Goal: Task Accomplishment & Management: Use online tool/utility

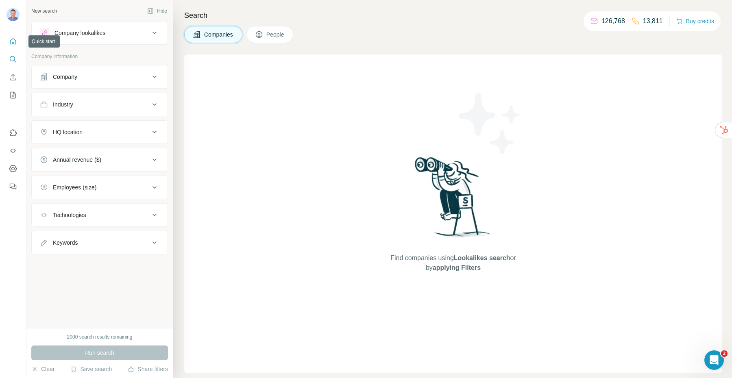
click at [16, 43] on icon "Quick start" at bounding box center [13, 41] width 8 height 8
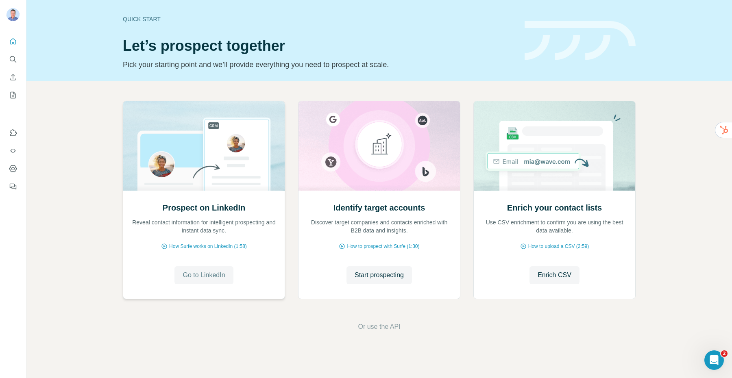
click at [204, 274] on span "Go to LinkedIn" at bounding box center [204, 275] width 42 height 10
click at [381, 274] on span "Start prospecting" at bounding box center [378, 275] width 49 height 10
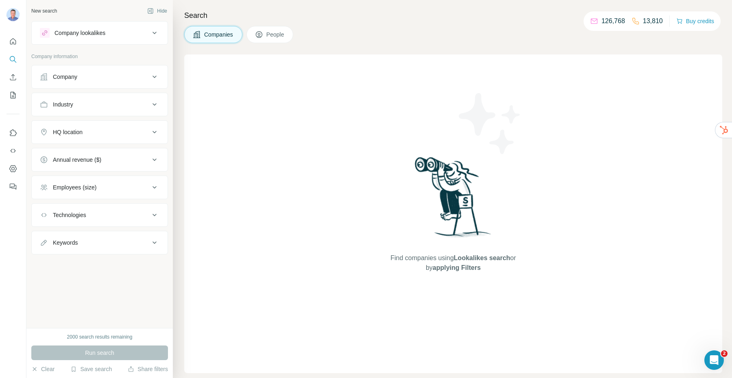
click at [89, 78] on div "Company" at bounding box center [95, 77] width 110 height 8
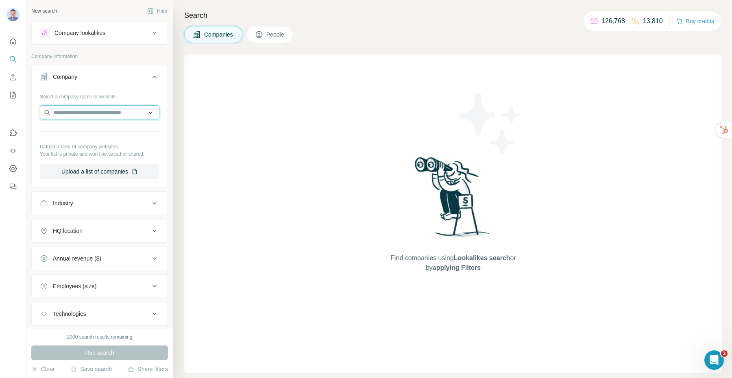
click at [87, 111] on input "text" at bounding box center [100, 112] width 120 height 15
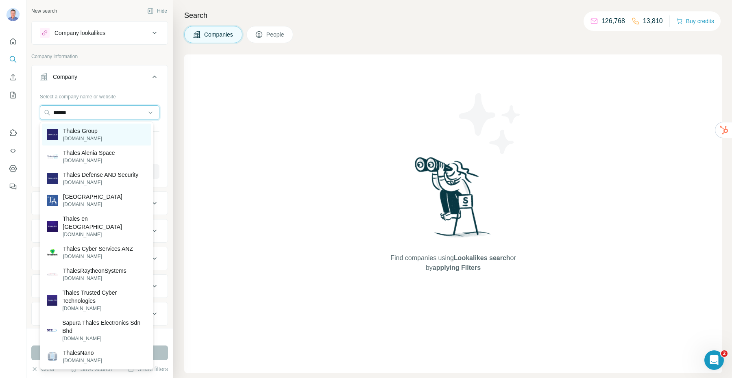
type input "******"
click at [86, 134] on p "Thales Group" at bounding box center [82, 131] width 39 height 8
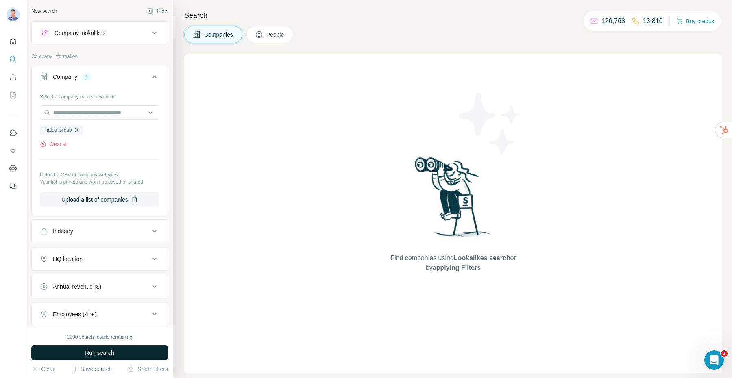
click at [98, 354] on span "Run search" at bounding box center [99, 353] width 29 height 8
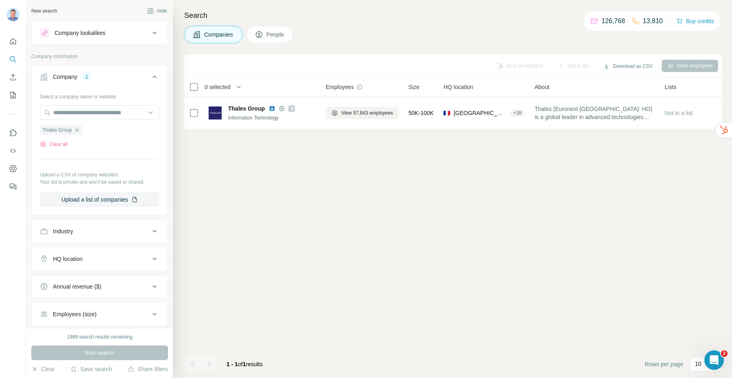
click at [279, 37] on span "People" at bounding box center [275, 34] width 19 height 8
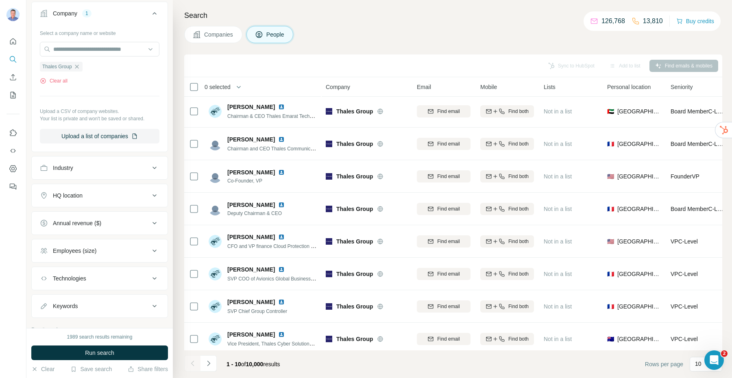
scroll to position [207, 0]
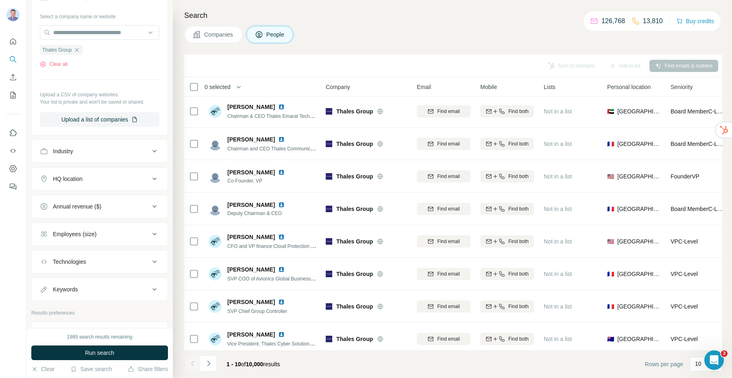
click at [73, 154] on div "Industry" at bounding box center [63, 151] width 20 height 8
click at [68, 172] on input at bounding box center [95, 171] width 100 height 9
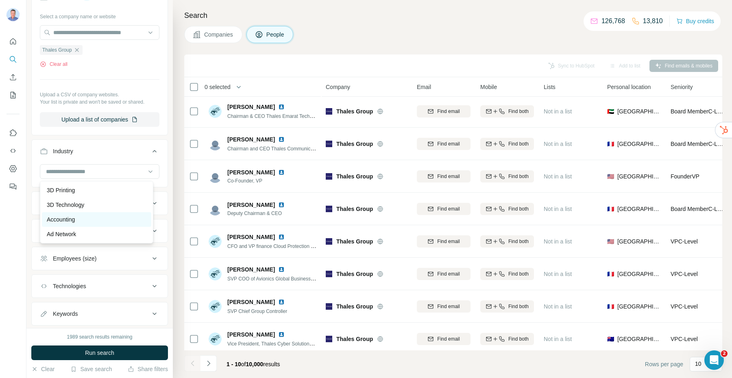
click at [74, 219] on p "Accounting" at bounding box center [61, 219] width 28 height 8
click at [99, 352] on span "Run search" at bounding box center [99, 353] width 29 height 8
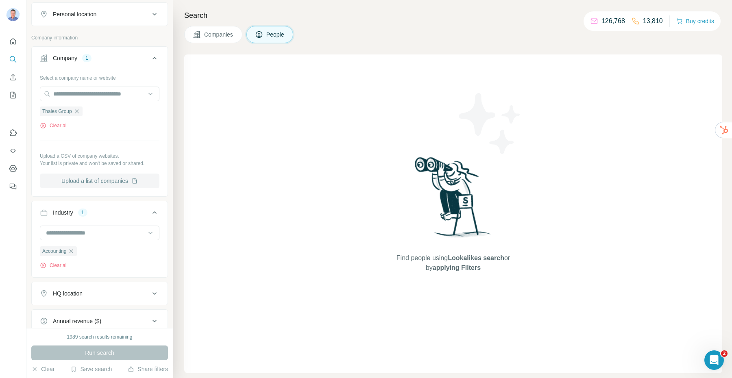
scroll to position [183, 0]
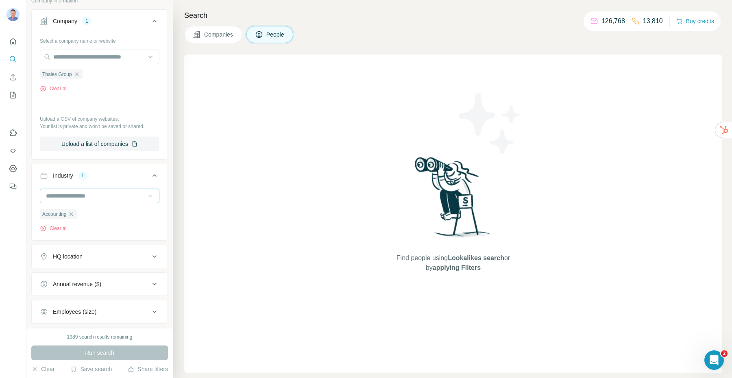
click at [146, 197] on icon at bounding box center [150, 196] width 8 height 8
click at [72, 215] on icon "button" at bounding box center [71, 216] width 7 height 7
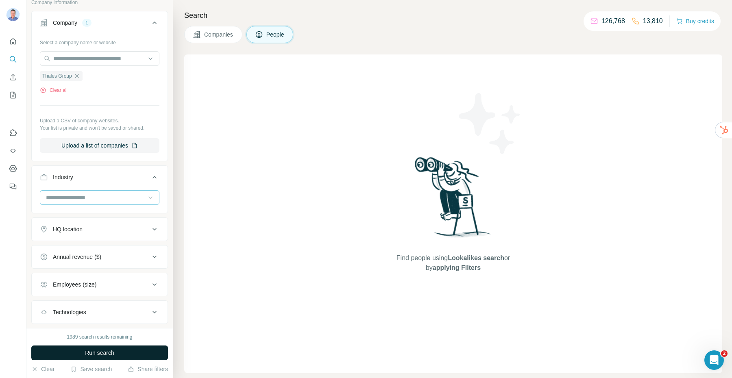
click at [95, 354] on span "Run search" at bounding box center [99, 353] width 29 height 8
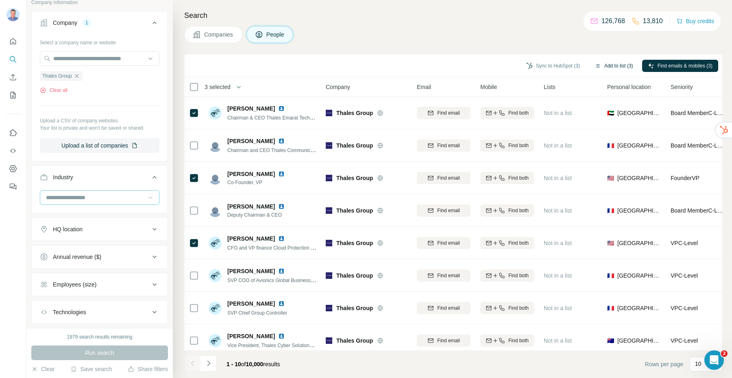
click at [613, 67] on button "Add to list (3)" at bounding box center [614, 66] width 50 height 12
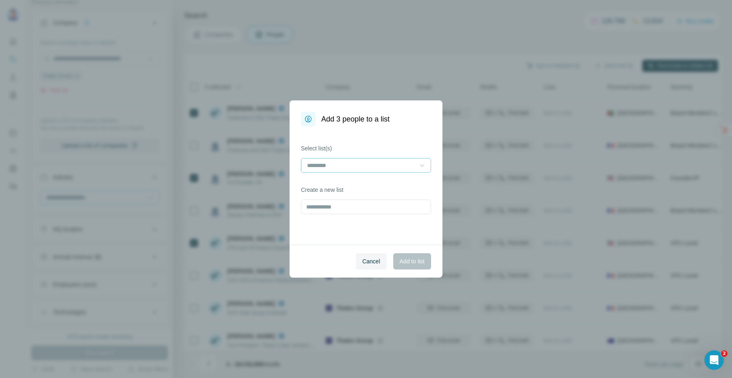
click at [418, 169] on icon at bounding box center [422, 165] width 8 height 8
click at [334, 198] on div "demo oo" at bounding box center [366, 198] width 116 height 8
click at [391, 145] on label "Select list(s)" at bounding box center [366, 148] width 130 height 8
click at [347, 207] on input "text" at bounding box center [366, 207] width 130 height 15
click at [332, 209] on input "text" at bounding box center [366, 207] width 130 height 15
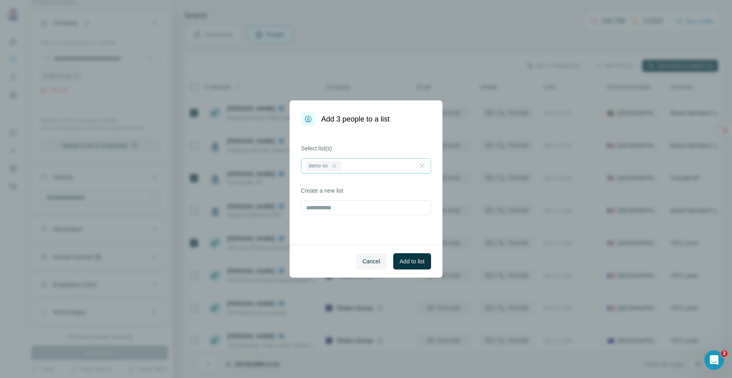
click at [337, 166] on icon at bounding box center [334, 166] width 7 height 7
click at [334, 162] on input at bounding box center [361, 165] width 110 height 9
click at [328, 164] on input at bounding box center [361, 165] width 110 height 9
drag, startPoint x: 347, startPoint y: 235, endPoint x: 343, endPoint y: 230, distance: 6.3
click at [347, 235] on div "Select list(s) Create a new list" at bounding box center [365, 185] width 153 height 118
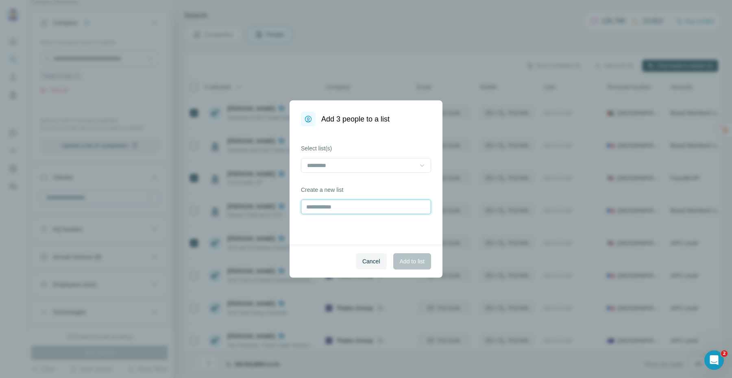
click at [323, 206] on input "text" at bounding box center [366, 207] width 130 height 15
type input "***"
click at [413, 263] on span "Add to list" at bounding box center [412, 261] width 25 height 8
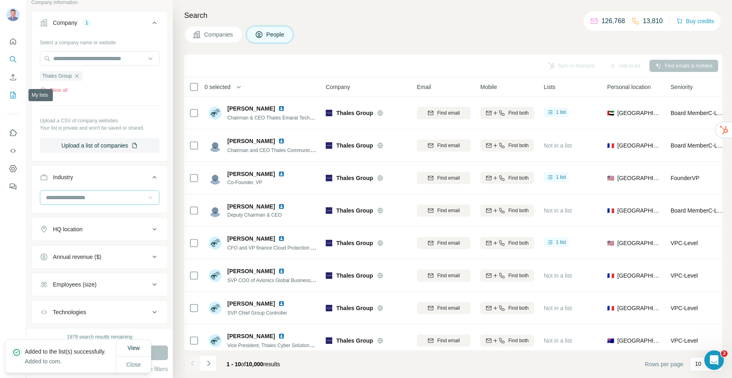
click at [15, 95] on icon "My lists" at bounding box center [13, 95] width 8 height 8
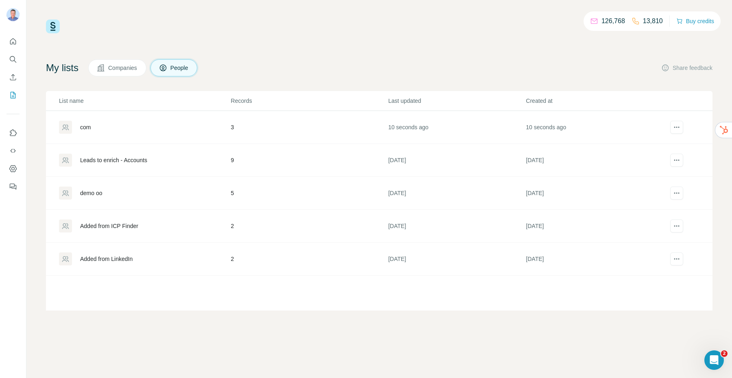
click at [89, 129] on div "com" at bounding box center [85, 127] width 11 height 8
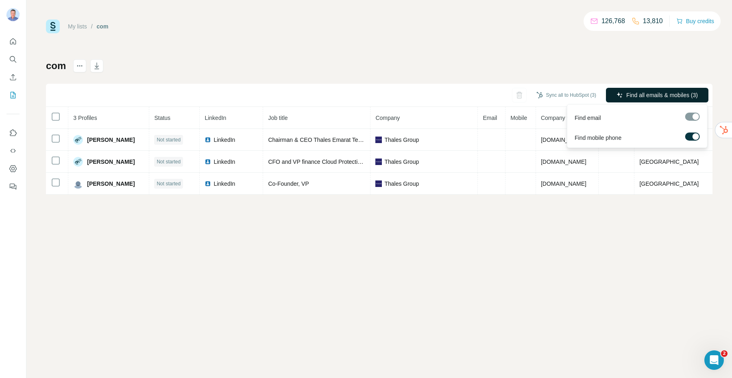
click at [652, 99] on button "Find all emails & mobiles (3)" at bounding box center [657, 95] width 102 height 15
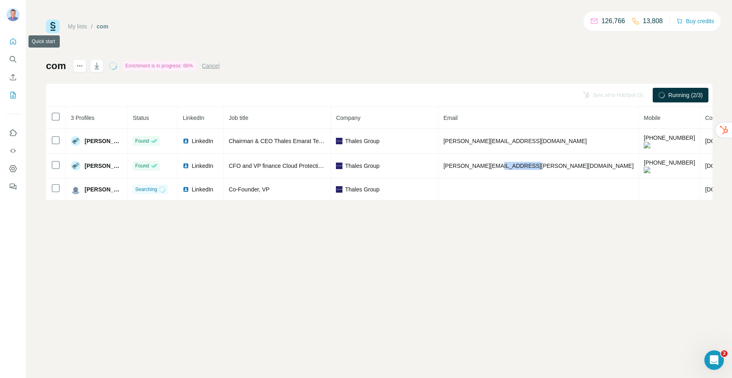
click at [14, 43] on icon "Quick start" at bounding box center [13, 41] width 8 height 8
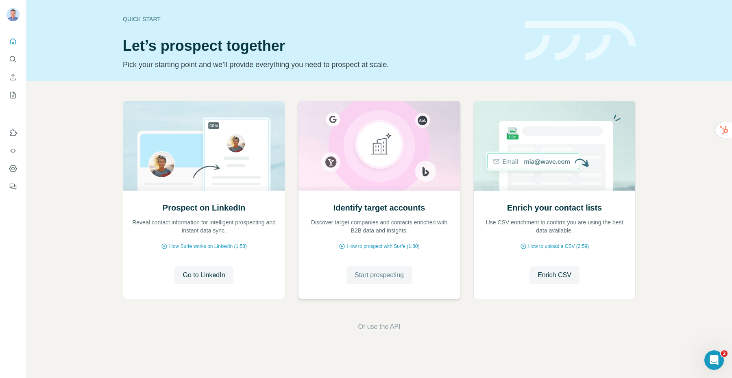
click at [388, 272] on span "Start prospecting" at bounding box center [378, 275] width 49 height 10
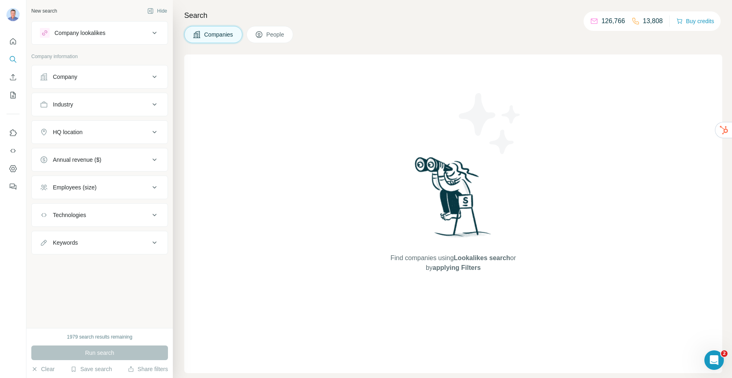
click at [152, 34] on icon at bounding box center [155, 33] width 10 height 10
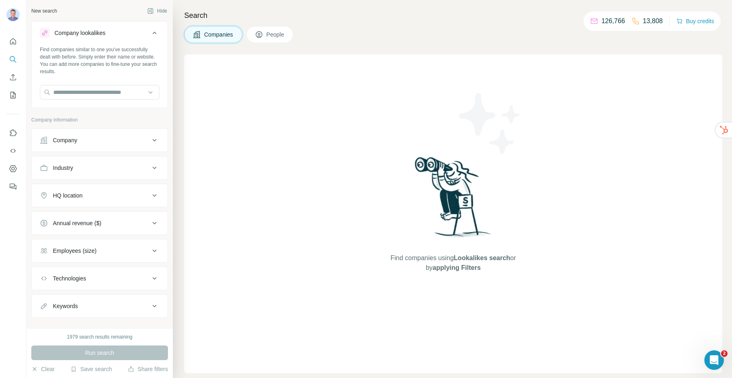
click at [152, 34] on icon at bounding box center [155, 33] width 10 height 10
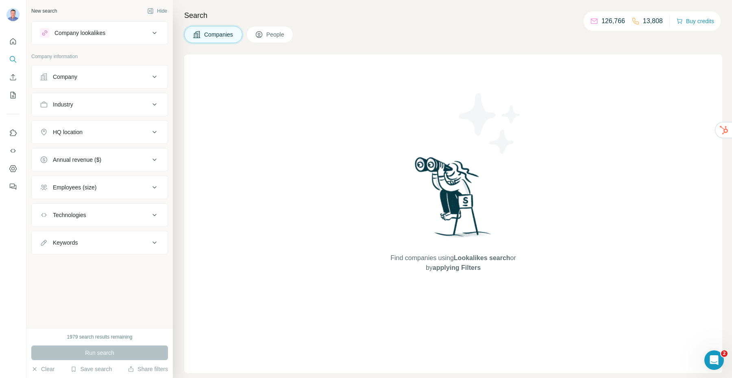
click at [152, 34] on icon at bounding box center [155, 33] width 10 height 10
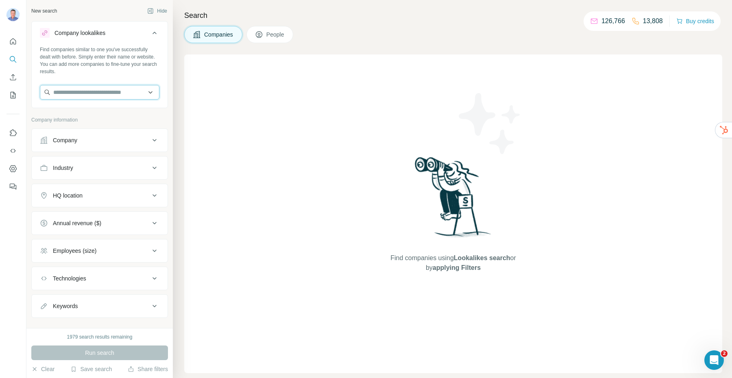
click at [102, 94] on input "text" at bounding box center [100, 92] width 120 height 15
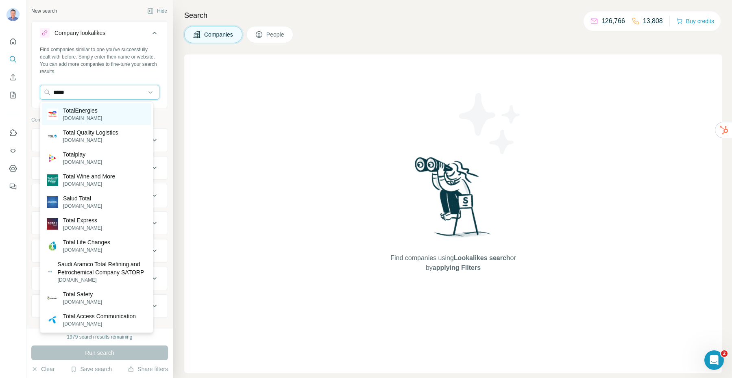
type input "*****"
click at [130, 111] on div "TotalEnergies totalenergies.com" at bounding box center [96, 114] width 109 height 22
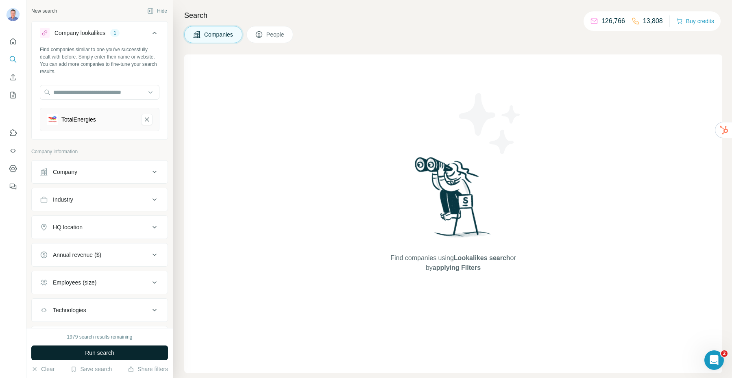
click at [105, 352] on span "Run search" at bounding box center [99, 353] width 29 height 8
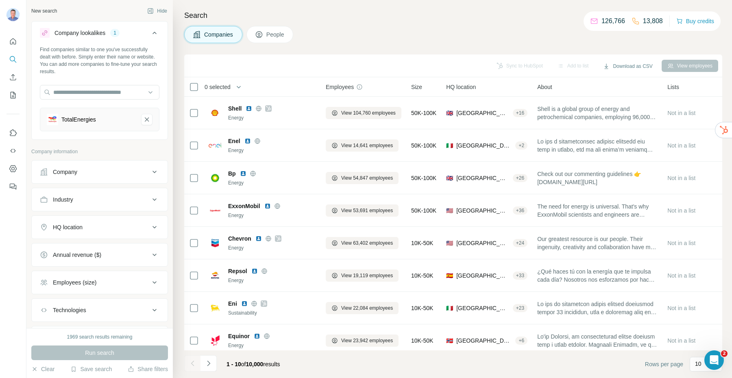
click at [274, 37] on span "People" at bounding box center [275, 34] width 19 height 8
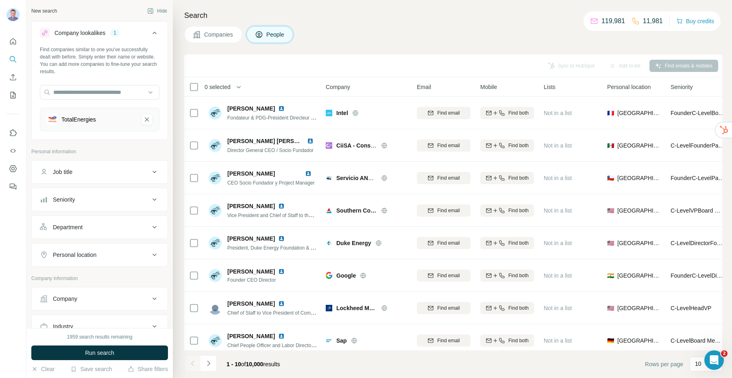
click at [119, 225] on div "Department" at bounding box center [95, 227] width 110 height 8
click at [107, 243] on input at bounding box center [95, 247] width 100 height 9
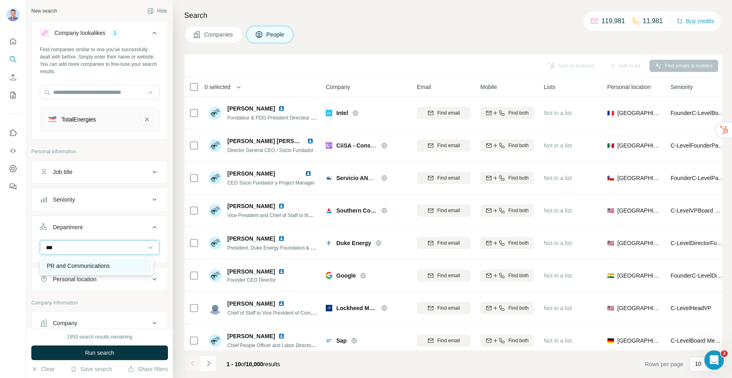
type input "***"
click at [104, 261] on div "PR and Communications" at bounding box center [96, 266] width 109 height 15
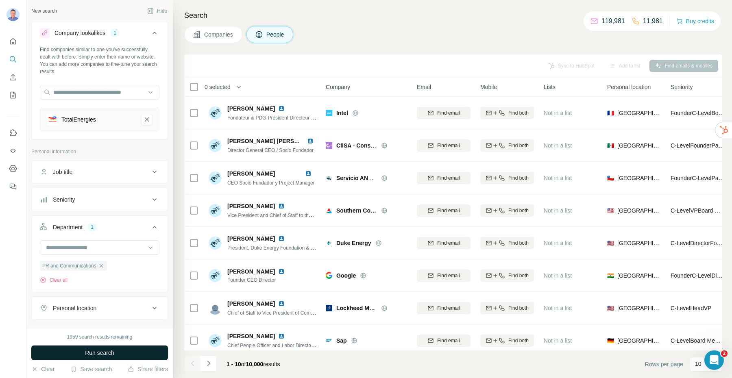
click at [98, 350] on span "Run search" at bounding box center [99, 353] width 29 height 8
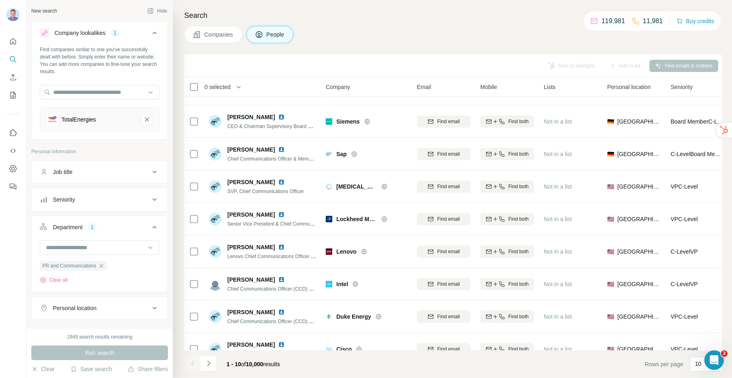
scroll to position [56, 0]
click at [143, 120] on icon "TotalEnergies-remove-button" at bounding box center [146, 119] width 7 height 8
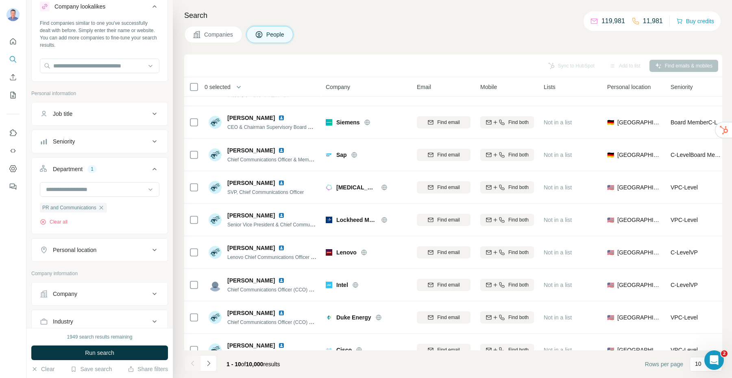
scroll to position [27, 0]
click at [97, 189] on input at bounding box center [95, 189] width 100 height 9
click at [99, 187] on input at bounding box center [95, 189] width 100 height 9
click at [146, 190] on icon at bounding box center [150, 189] width 8 height 8
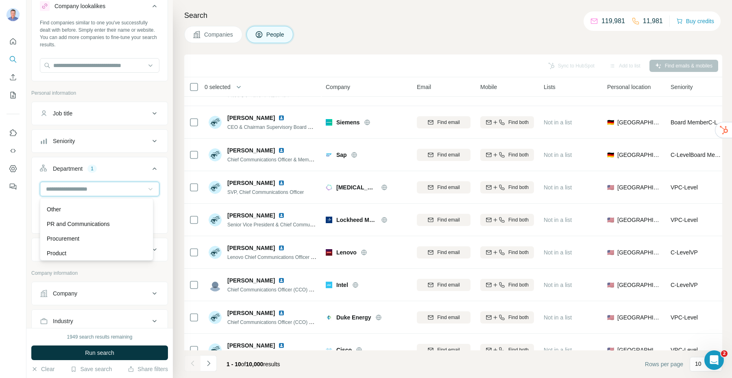
scroll to position [199, 0]
click at [109, 238] on p "PR and Communications" at bounding box center [78, 242] width 63 height 8
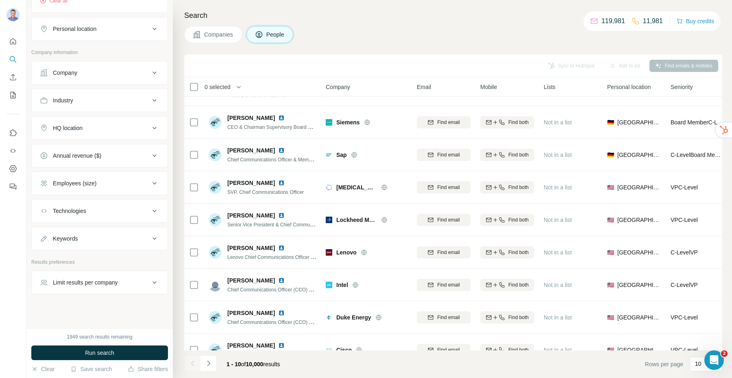
scroll to position [251, 0]
click at [104, 235] on div "Keywords" at bounding box center [95, 235] width 110 height 8
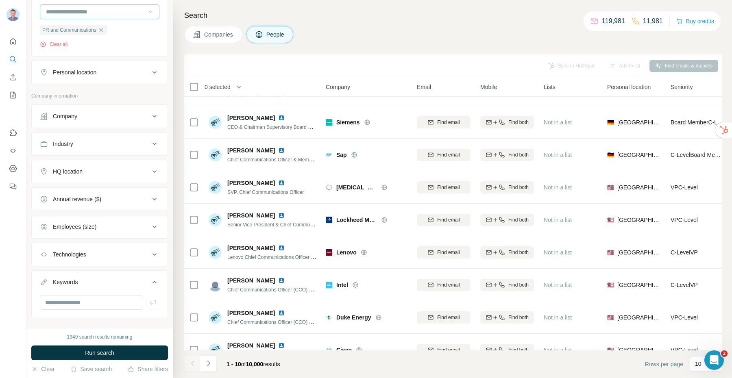
scroll to position [97, 0]
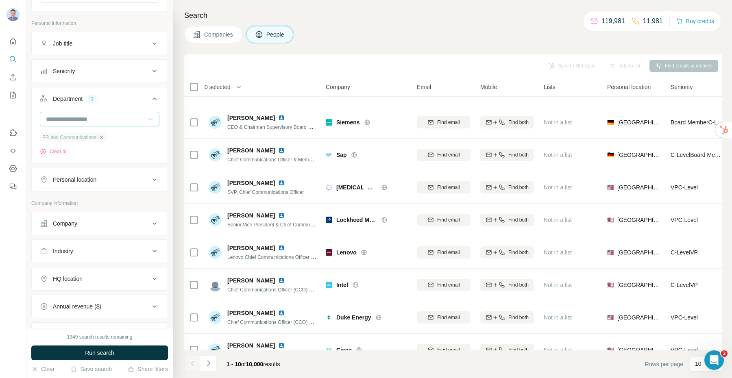
click at [101, 137] on icon "button" at bounding box center [101, 137] width 7 height 7
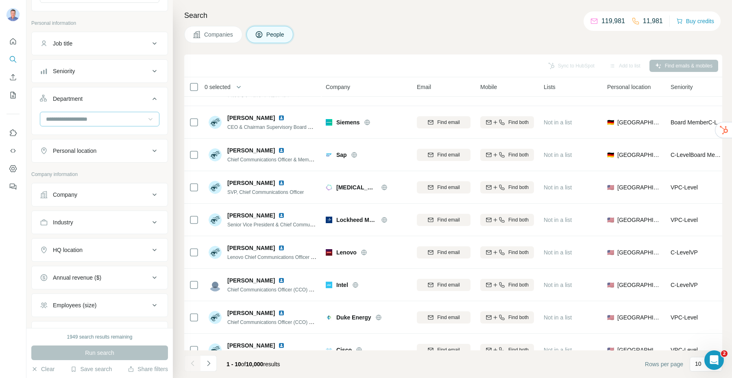
scroll to position [247, 0]
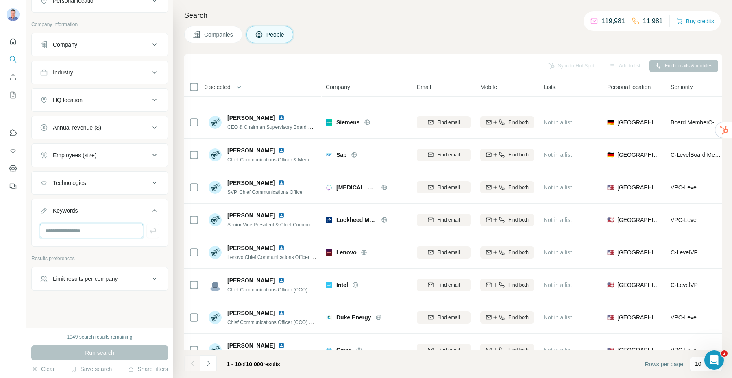
click at [85, 229] on input "text" at bounding box center [91, 231] width 103 height 15
type input "**********"
click at [95, 304] on div "**********" at bounding box center [99, 164] width 146 height 328
click at [100, 352] on div "Run search" at bounding box center [99, 353] width 137 height 15
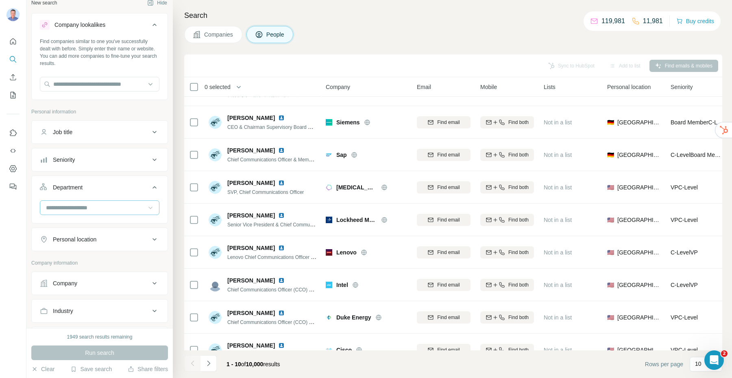
scroll to position [7, 0]
click at [150, 29] on icon at bounding box center [155, 27] width 10 height 10
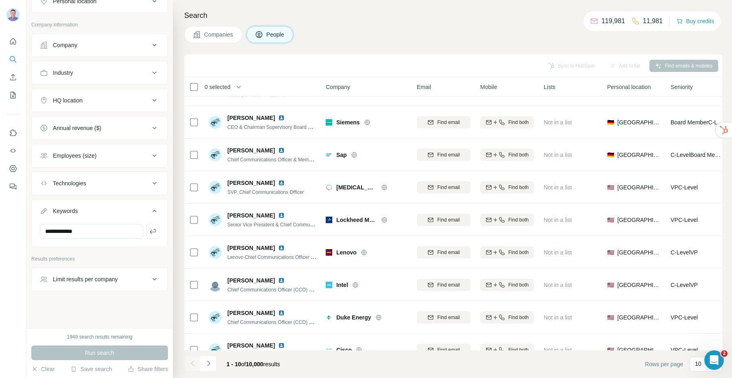
scroll to position [183, 0]
click at [96, 232] on input "**********" at bounding box center [91, 231] width 103 height 15
click at [95, 233] on input "**********" at bounding box center [91, 231] width 103 height 15
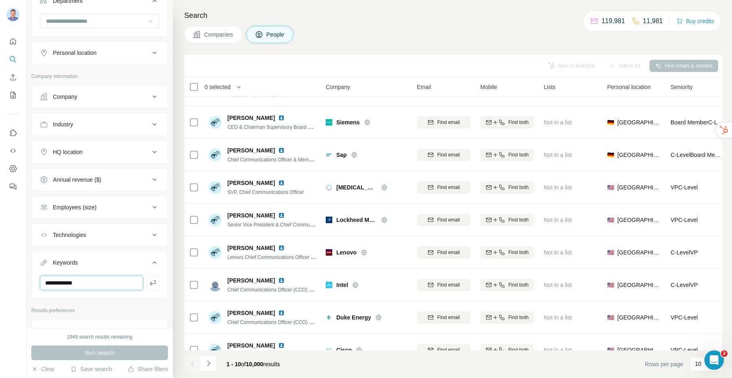
scroll to position [117, 0]
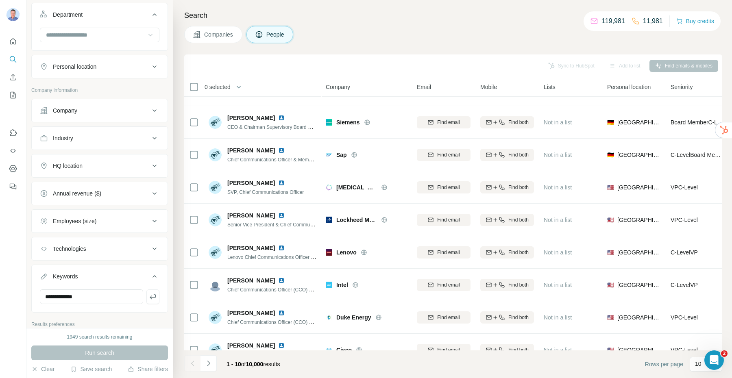
click at [85, 169] on div "HQ location" at bounding box center [95, 166] width 110 height 8
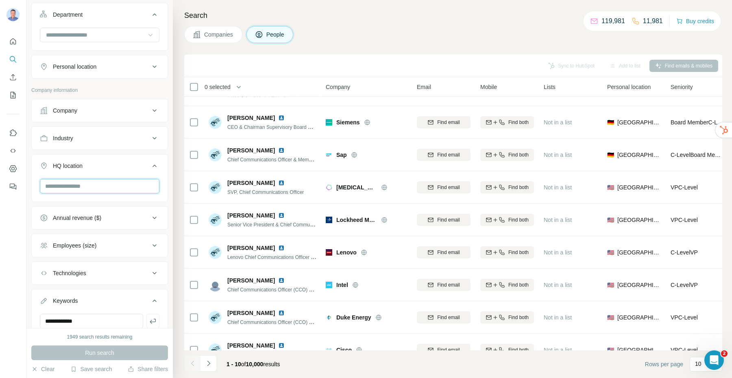
click at [79, 185] on input "text" at bounding box center [100, 186] width 120 height 15
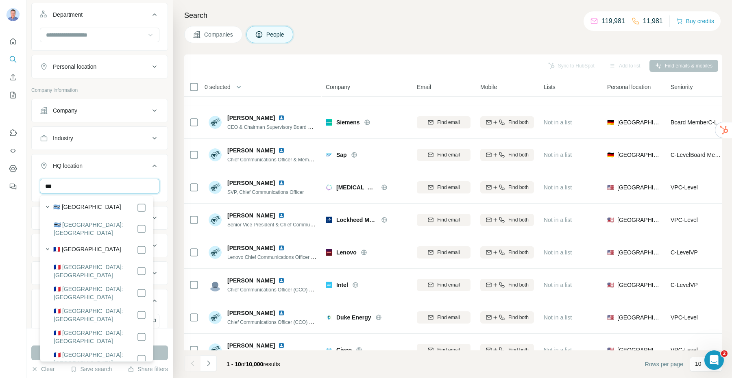
scroll to position [0, 0]
type input "***"
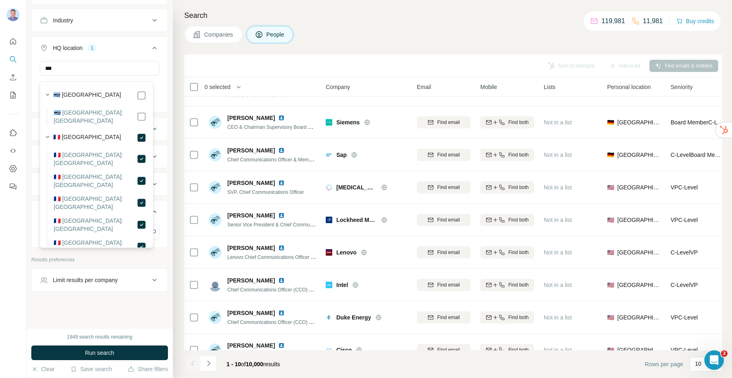
scroll to position [237, 0]
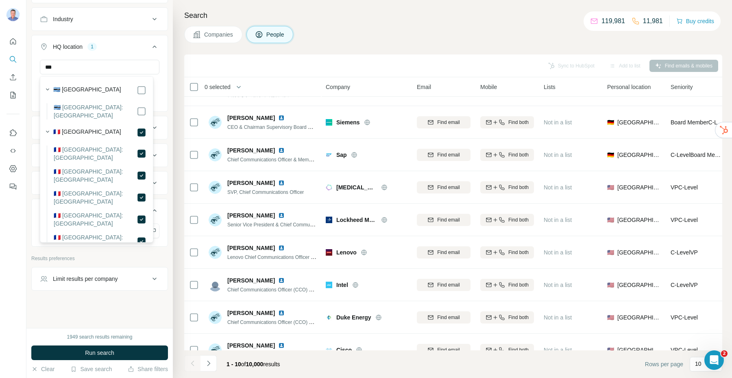
click at [115, 301] on div "**********" at bounding box center [99, 164] width 146 height 328
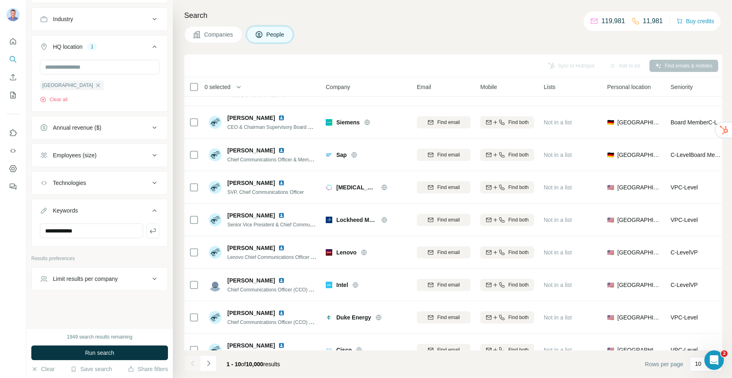
click at [99, 353] on span "Run search" at bounding box center [99, 353] width 29 height 8
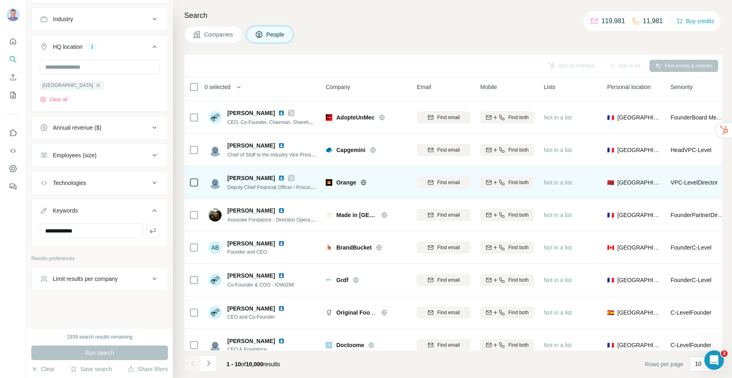
scroll to position [0, 0]
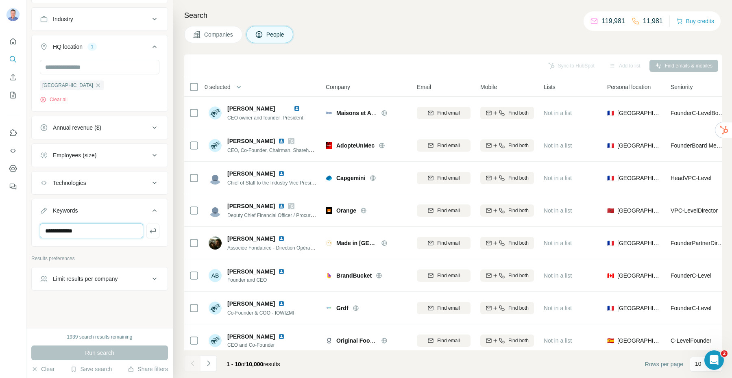
click at [95, 231] on input "**********" at bounding box center [91, 231] width 103 height 15
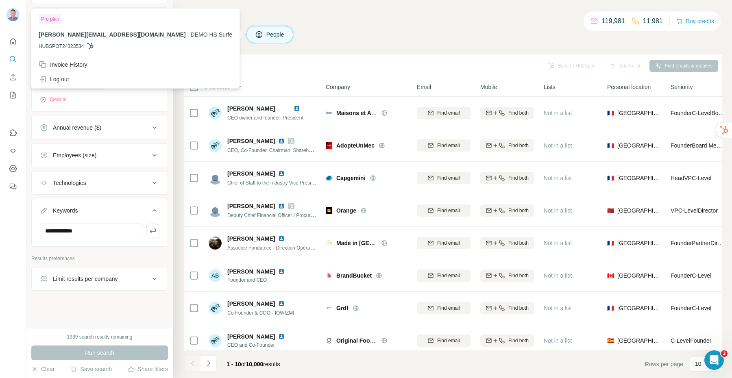
click at [13, 18] on img at bounding box center [13, 14] width 13 height 13
click at [12, 43] on icon "Quick start" at bounding box center [13, 41] width 8 height 8
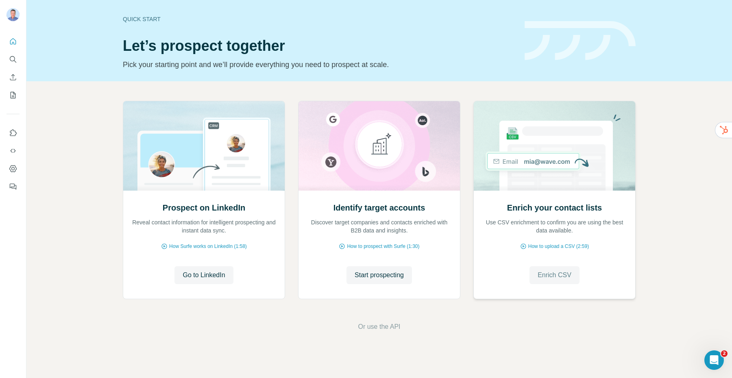
click at [549, 276] on span "Enrich CSV" at bounding box center [554, 275] width 34 height 10
